Goal: Task Accomplishment & Management: Use online tool/utility

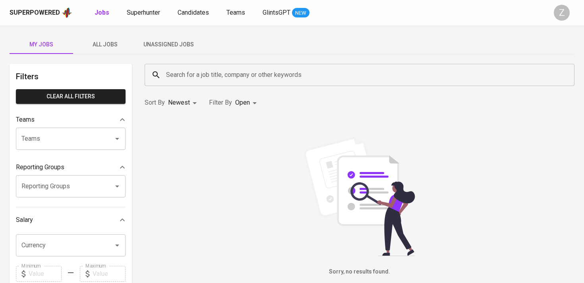
click at [123, 44] on span "All Jobs" at bounding box center [105, 45] width 54 height 10
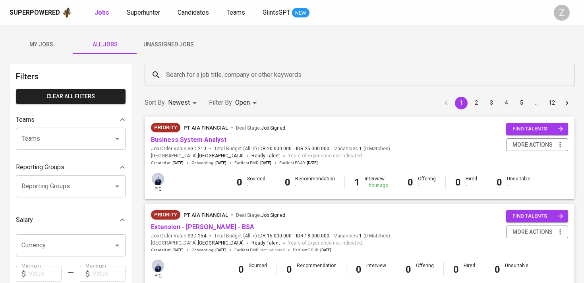
click at [165, 36] on button "Unassigned Jobs" at bounding box center [169, 44] width 64 height 19
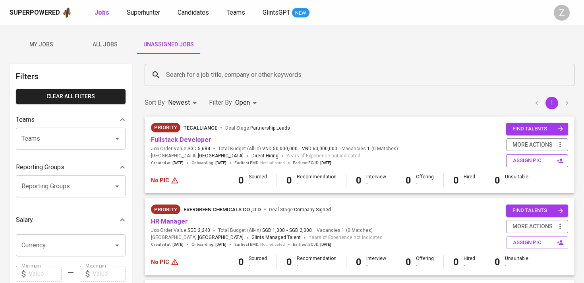
click at [531, 162] on span "assign pic" at bounding box center [538, 160] width 50 height 9
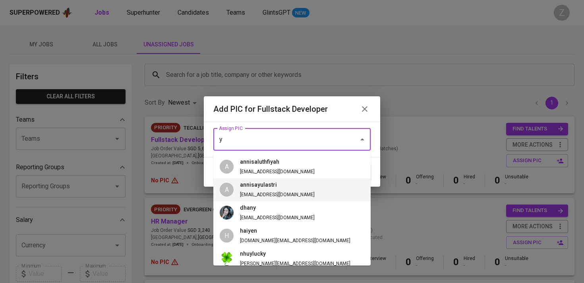
type input "y"
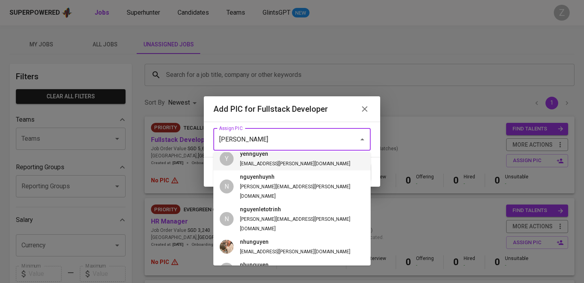
scroll to position [8, 0]
type input "[PERSON_NAME]"
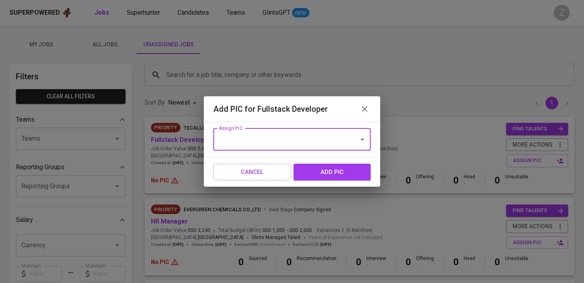
click at [299, 143] on input "Assign PIC" at bounding box center [281, 139] width 128 height 15
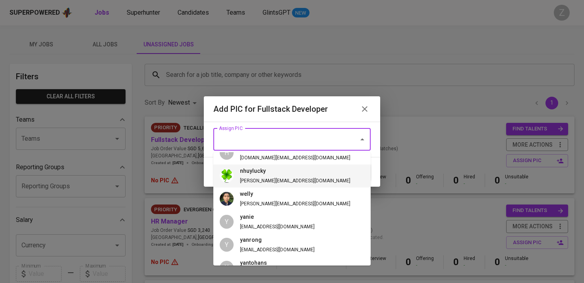
scroll to position [268, 0]
click at [297, 169] on li "nhuylucky [PERSON_NAME][EMAIL_ADDRESS][DOMAIN_NAME]" at bounding box center [291, 175] width 157 height 23
type input "nhuylucky"
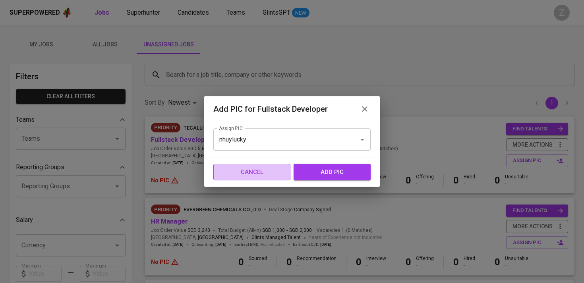
click at [276, 175] on span "Cancel" at bounding box center [252, 172] width 60 height 10
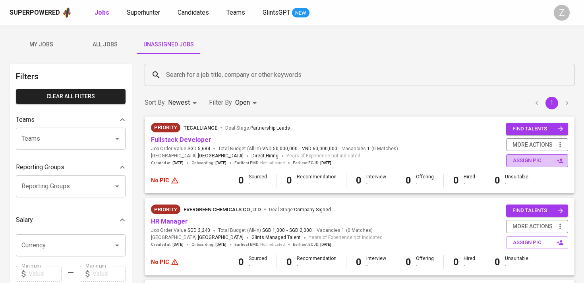
click at [524, 161] on span "assign pic" at bounding box center [538, 160] width 50 height 9
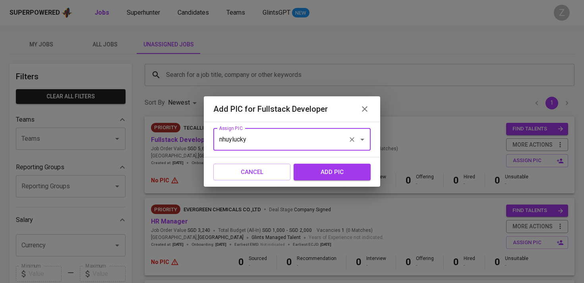
click at [279, 159] on div "Cancel add pic" at bounding box center [292, 172] width 176 height 29
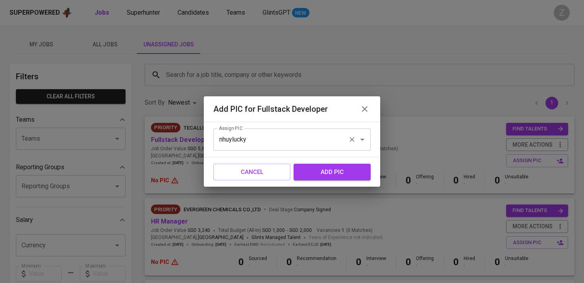
click at [281, 150] on div "nhuylucky Assign PIC" at bounding box center [291, 140] width 157 height 22
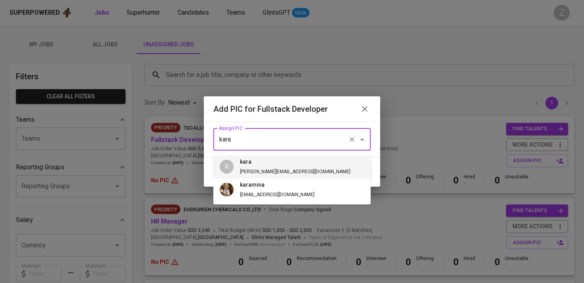
click at [284, 166] on h6 "kara" at bounding box center [295, 162] width 110 height 9
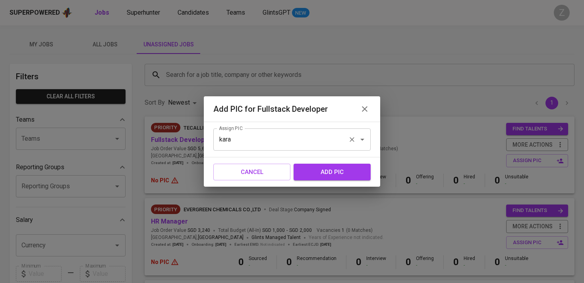
click at [346, 150] on div "kara Assign PIC" at bounding box center [291, 140] width 157 height 22
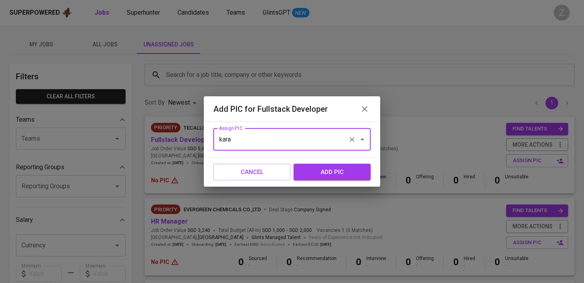
click at [346, 150] on div "kara Assign PIC" at bounding box center [291, 140] width 157 height 22
type input "z"
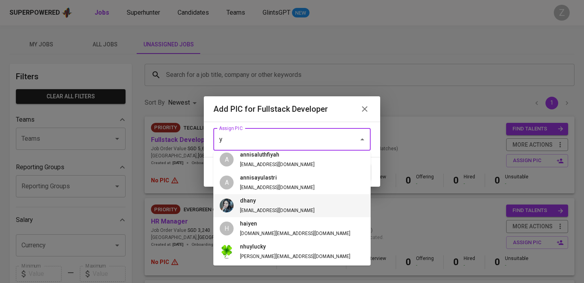
scroll to position [9, 0]
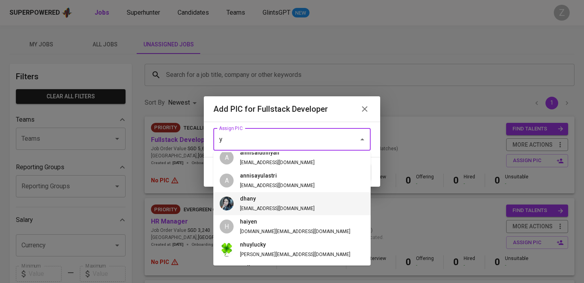
type input "y"
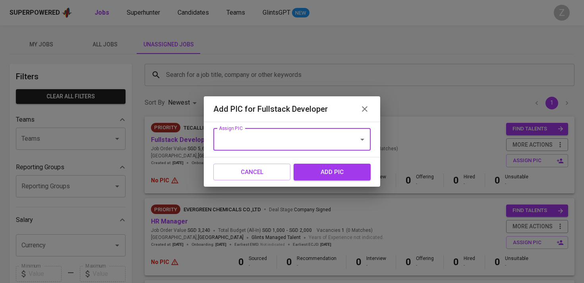
click at [299, 142] on input "Assign PIC" at bounding box center [281, 139] width 128 height 15
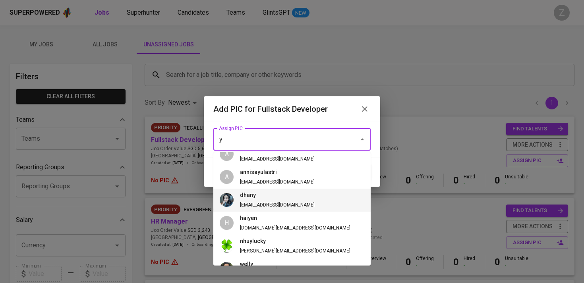
scroll to position [17, 0]
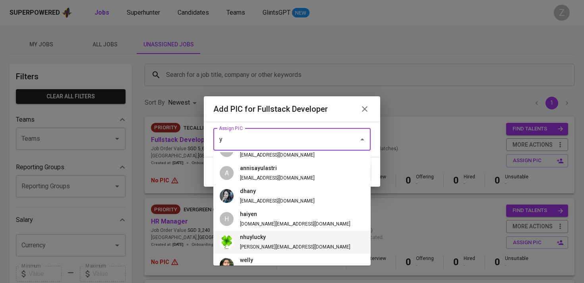
click at [302, 235] on li "nhuylucky [PERSON_NAME][EMAIL_ADDRESS][DOMAIN_NAME]" at bounding box center [291, 242] width 157 height 23
type input "nhuylucky"
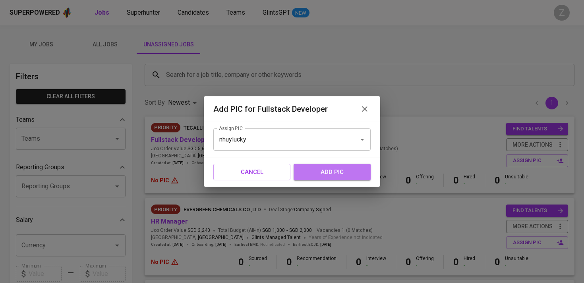
click at [336, 172] on span "add pic" at bounding box center [332, 172] width 60 height 10
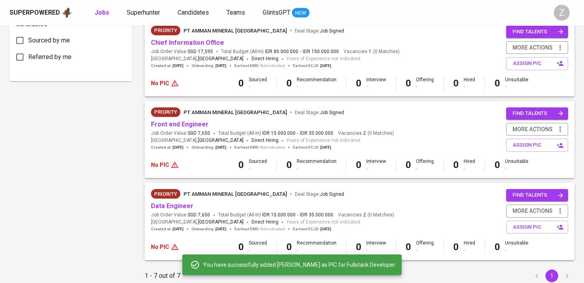
scroll to position [460, 0]
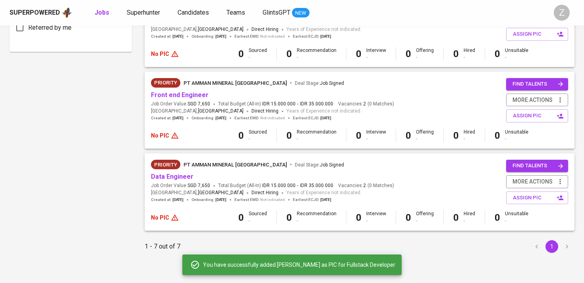
click at [150, 7] on div "Superpowered Jobs Superhunter Candidates Teams GlintsGPT NEW" at bounding box center [279, 13] width 539 height 12
click at [148, 14] on span "Superhunter" at bounding box center [143, 13] width 33 height 8
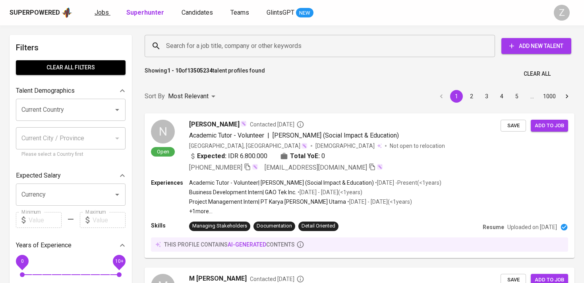
click at [104, 13] on span "Jobs" at bounding box center [101, 13] width 14 height 8
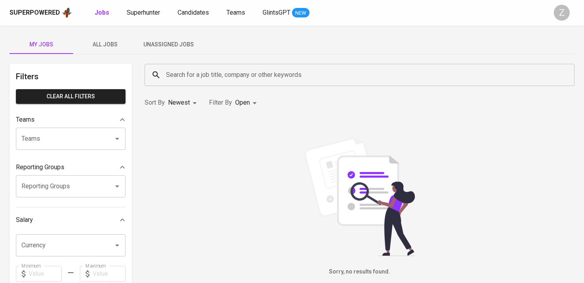
click at [103, 40] on span "All Jobs" at bounding box center [105, 45] width 54 height 10
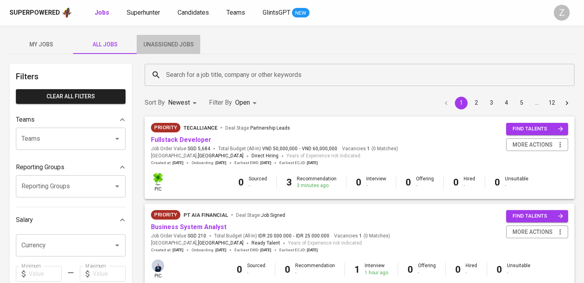
click at [160, 42] on span "Unassigned Jobs" at bounding box center [168, 45] width 54 height 10
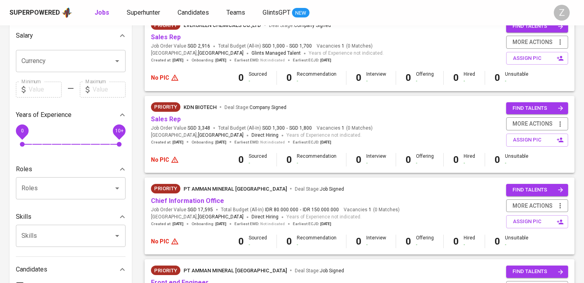
scroll to position [185, 0]
